Goal: Transaction & Acquisition: Book appointment/travel/reservation

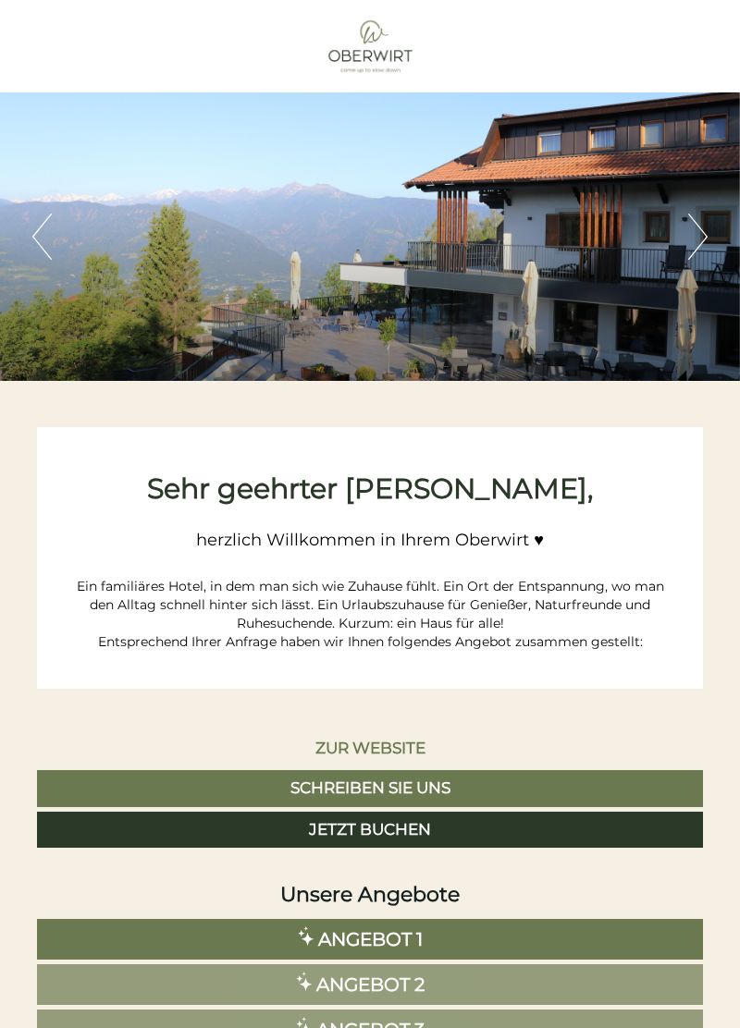
click at [581, 935] on link "Angebot 1" at bounding box center [370, 939] width 666 height 41
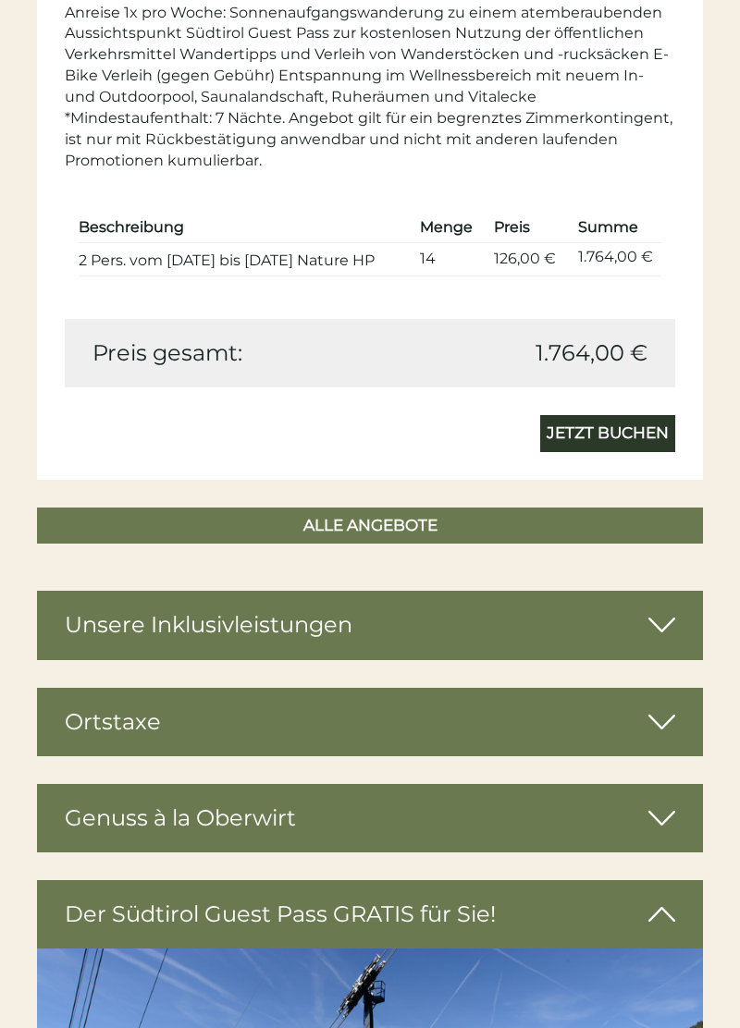
scroll to position [2188, 0]
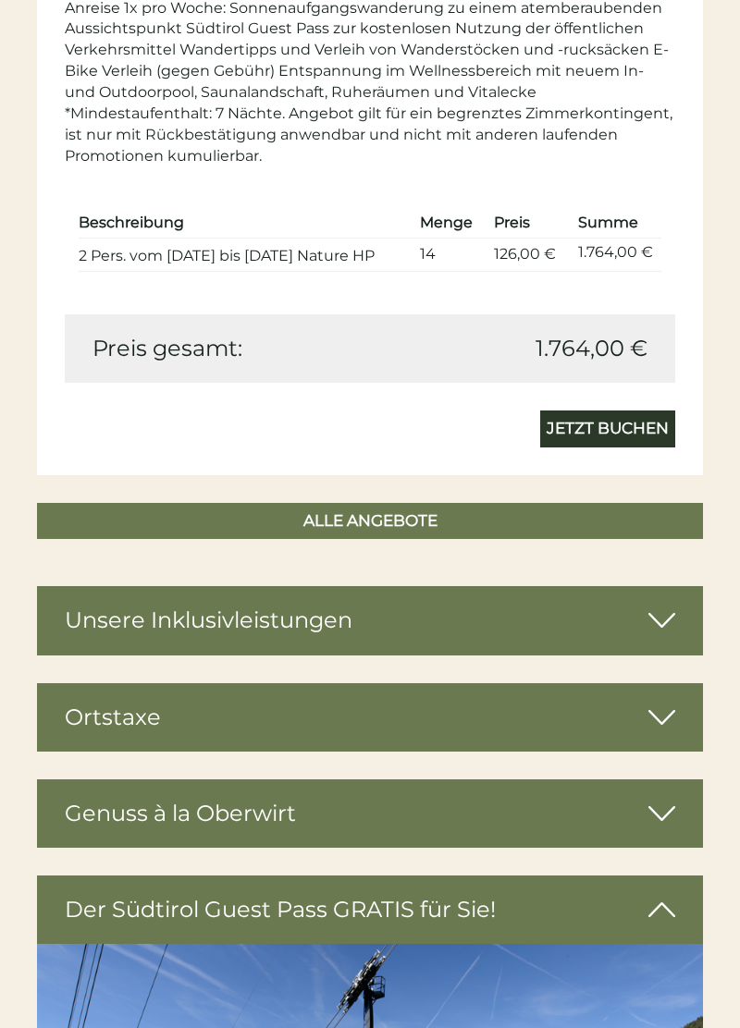
click at [636, 823] on div "Genuss à la Oberwirt" at bounding box center [370, 813] width 666 height 68
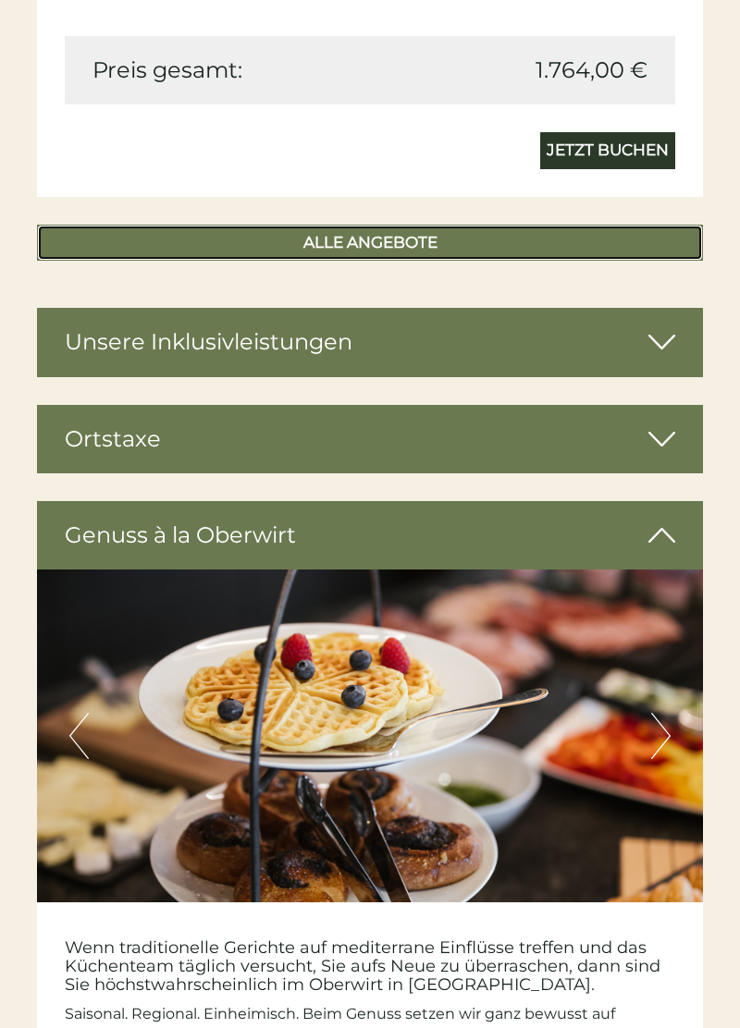
click at [653, 249] on link "ALLE ANGEBOTE" at bounding box center [370, 243] width 666 height 37
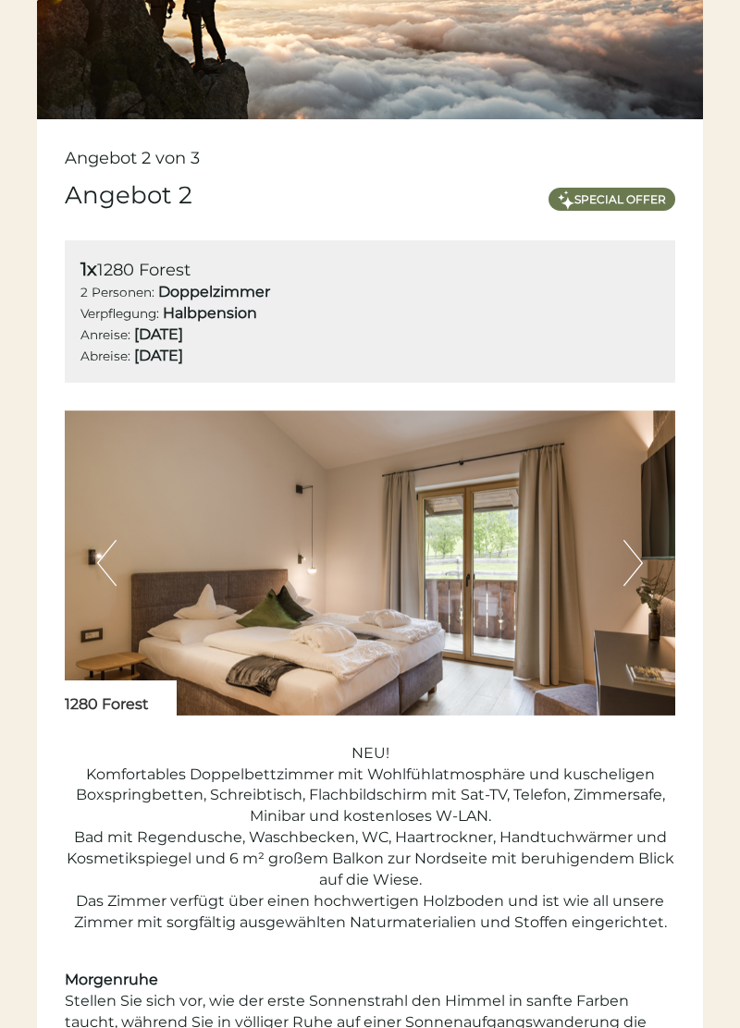
scroll to position [2795, 0]
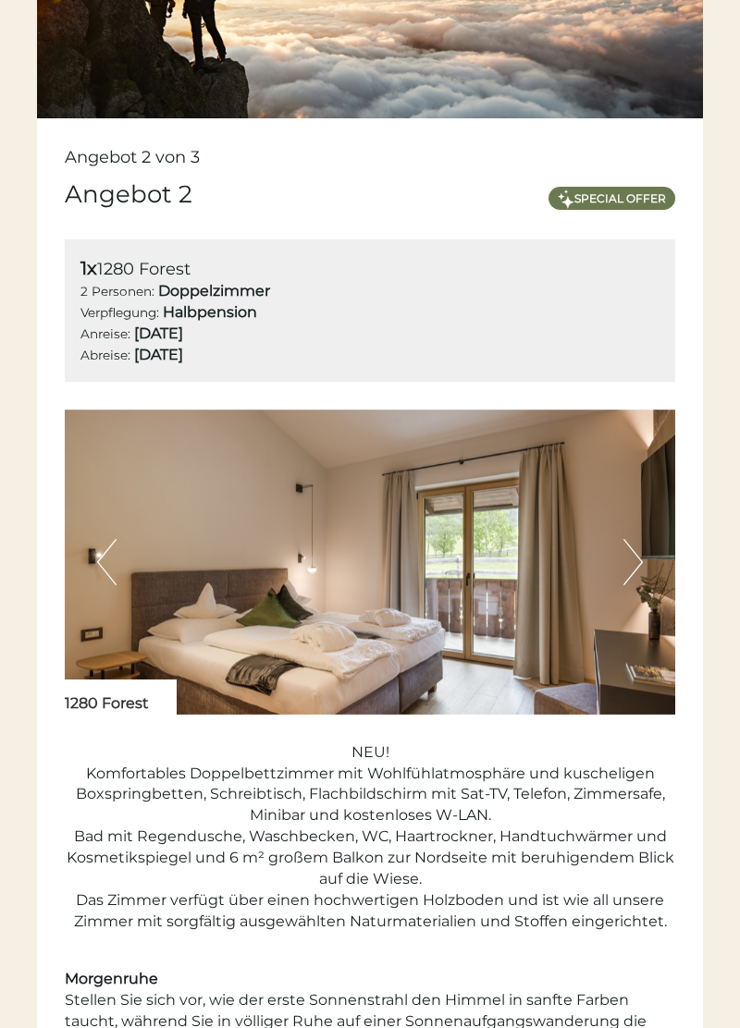
click at [643, 867] on p "NEU! Komfortables Doppelbettzimmer mit Wohlfühlatmosphäre und kuscheligen Boxsp…" at bounding box center [370, 837] width 610 height 190
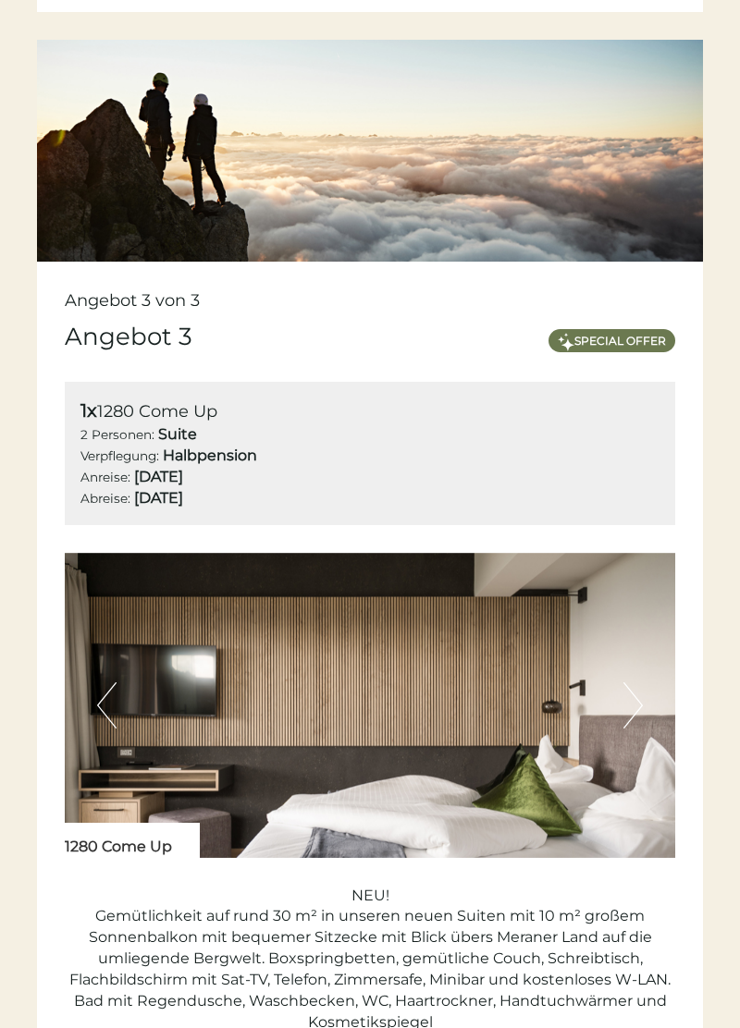
scroll to position [4357, 0]
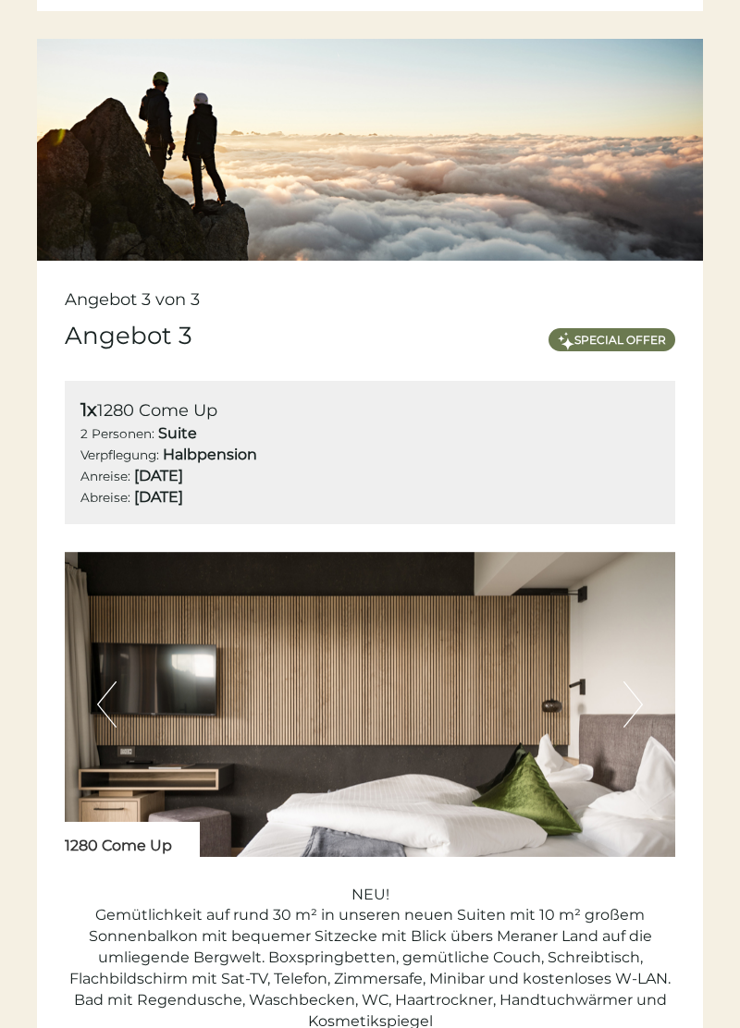
click at [646, 727] on img at bounding box center [370, 704] width 610 height 305
click at [645, 708] on img at bounding box center [370, 704] width 610 height 305
click at [644, 708] on img at bounding box center [370, 704] width 610 height 305
click at [124, 717] on img at bounding box center [370, 704] width 610 height 305
click at [113, 728] on img at bounding box center [370, 704] width 610 height 305
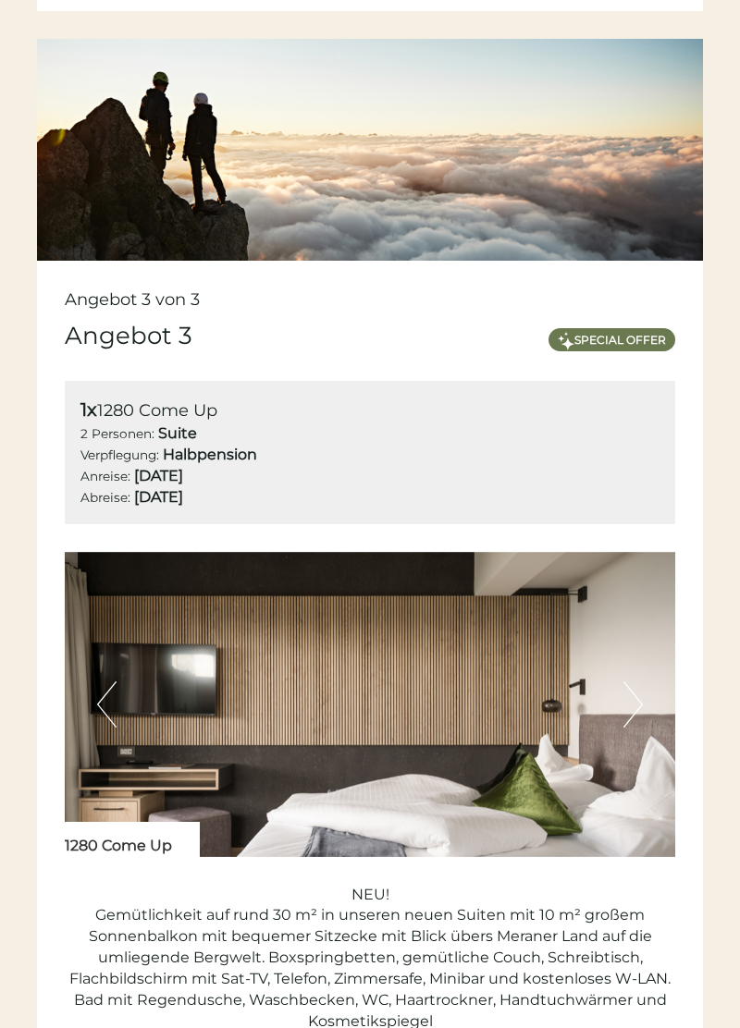
click at [118, 708] on img at bounding box center [370, 704] width 610 height 305
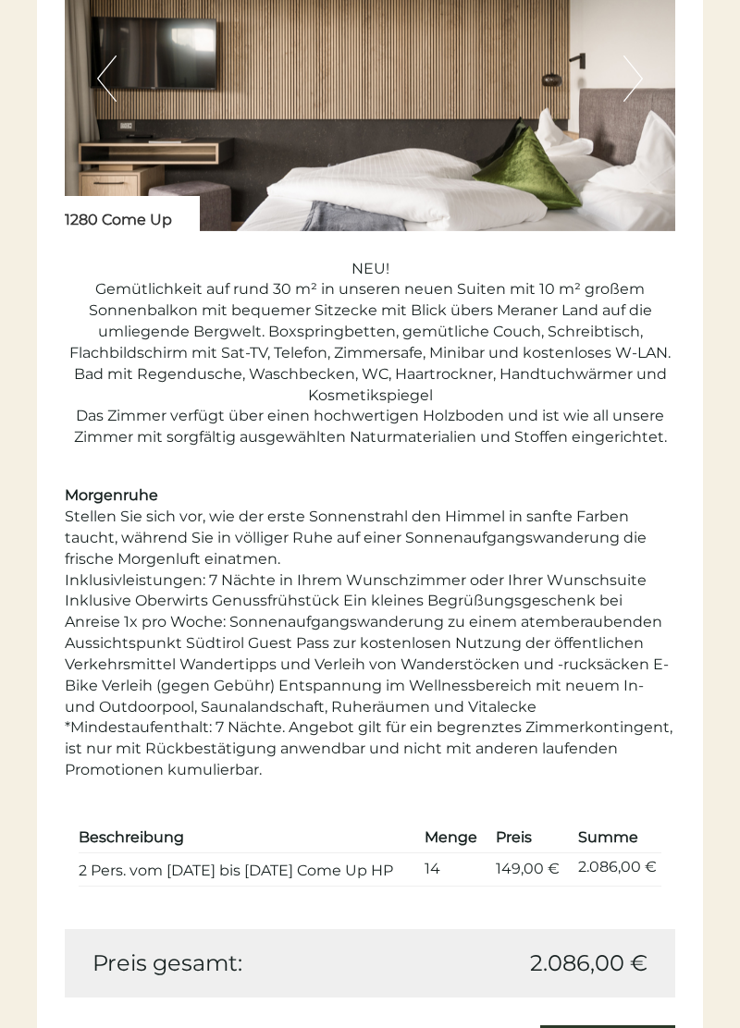
scroll to position [4988, 0]
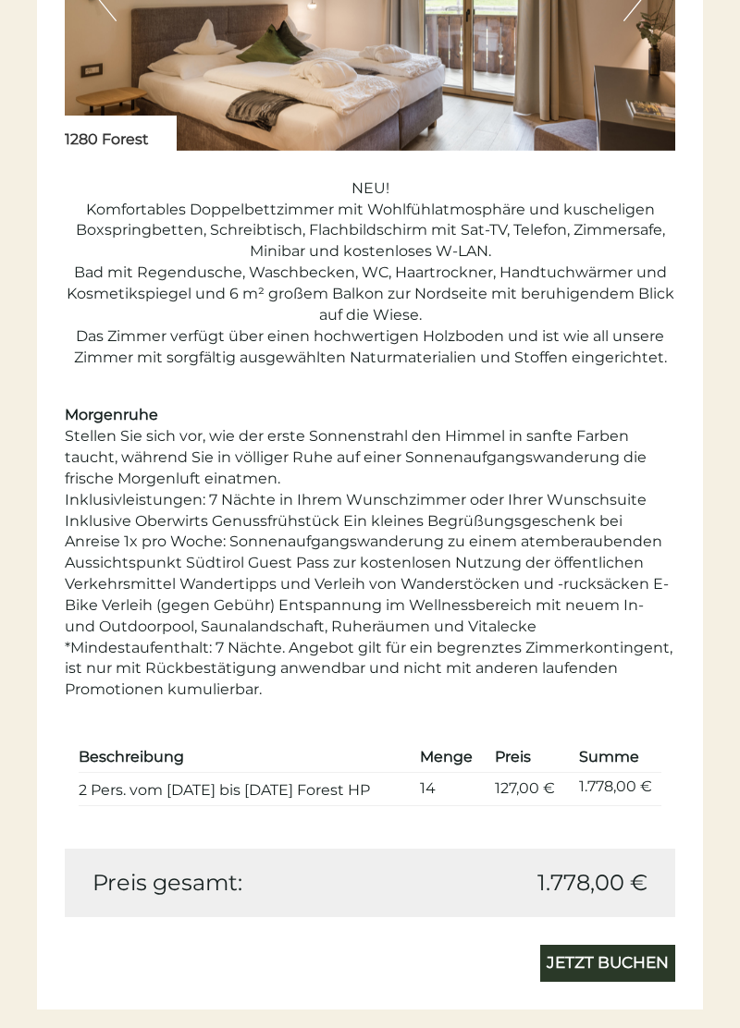
click at [675, 595] on div "Angebot 2 von 3 Angebot 2 Special Offer 1x 1280 Forest 2 Personen: Doppelzimmer…" at bounding box center [370, 281] width 666 height 1455
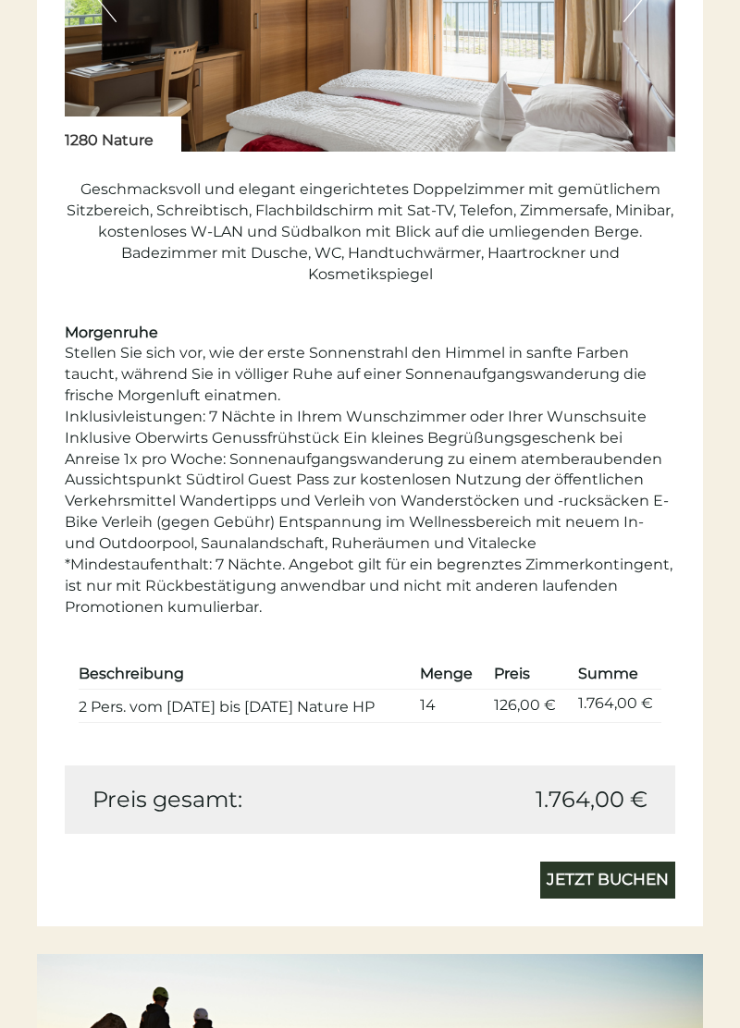
scroll to position [1653, 0]
